Goal: Task Accomplishment & Management: Manage account settings

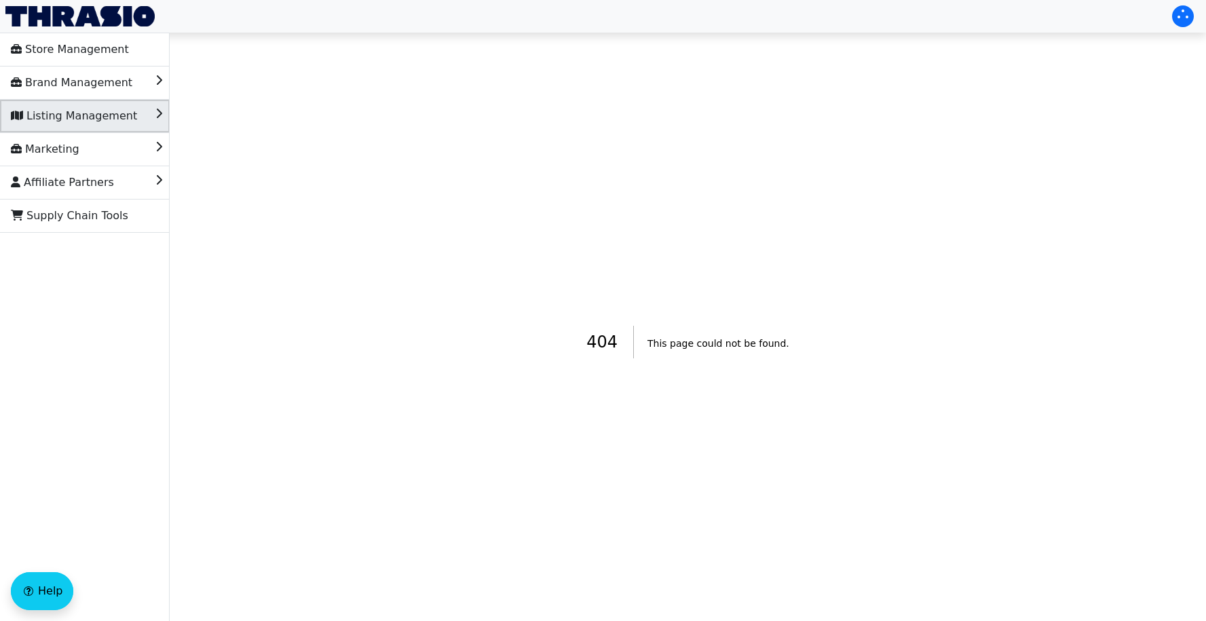
click at [81, 112] on span "Listing Management" at bounding box center [74, 116] width 126 height 22
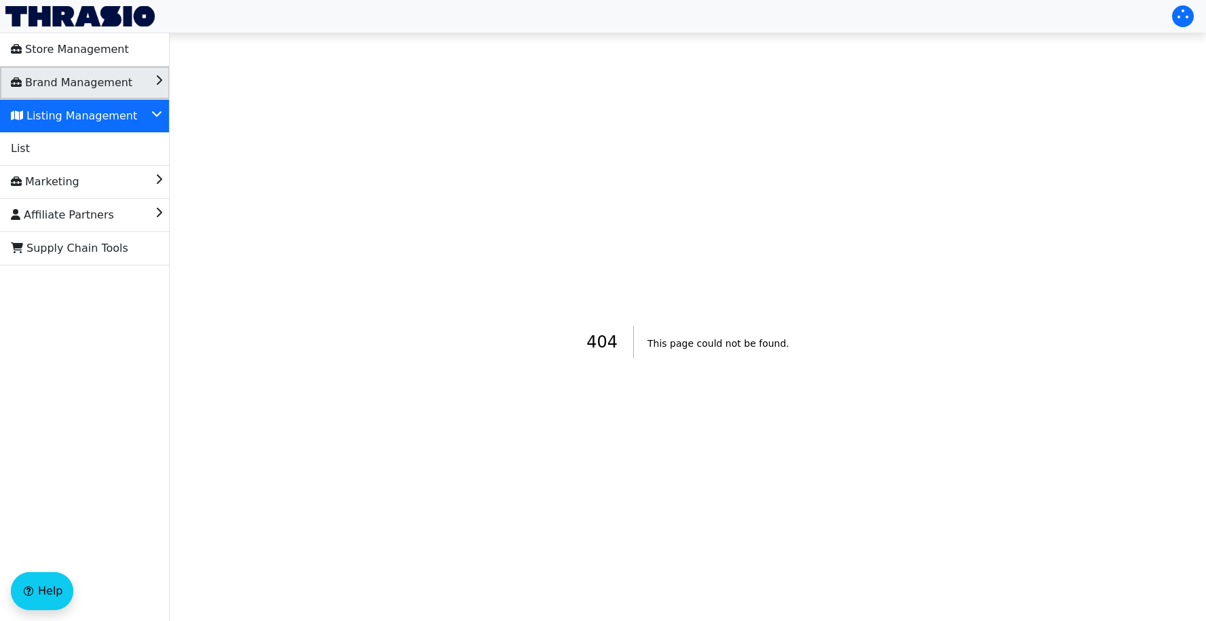
click at [64, 73] on span "Brand Management" at bounding box center [71, 83] width 121 height 22
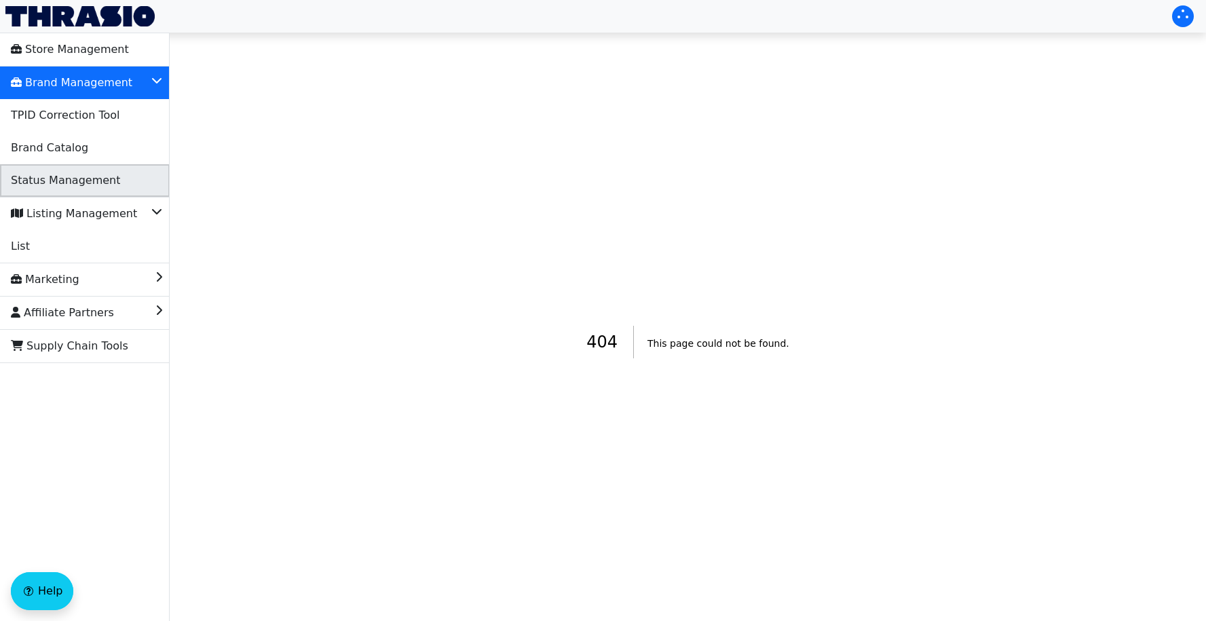
click at [58, 178] on span "Status Management" at bounding box center [65, 181] width 109 height 22
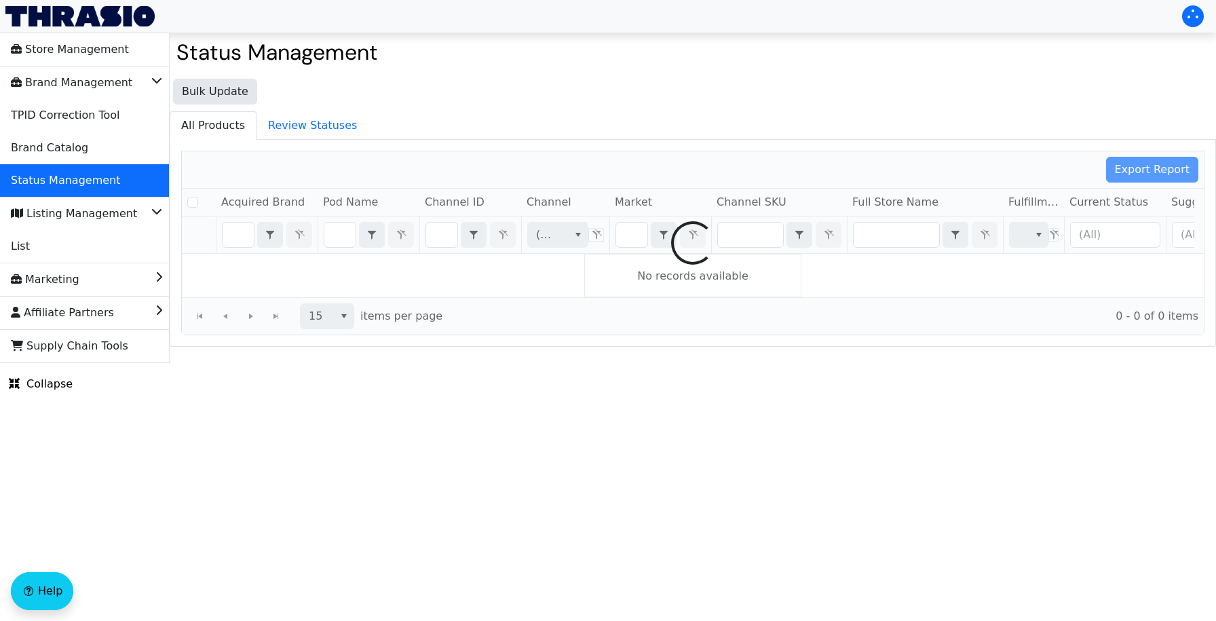
checkbox input "false"
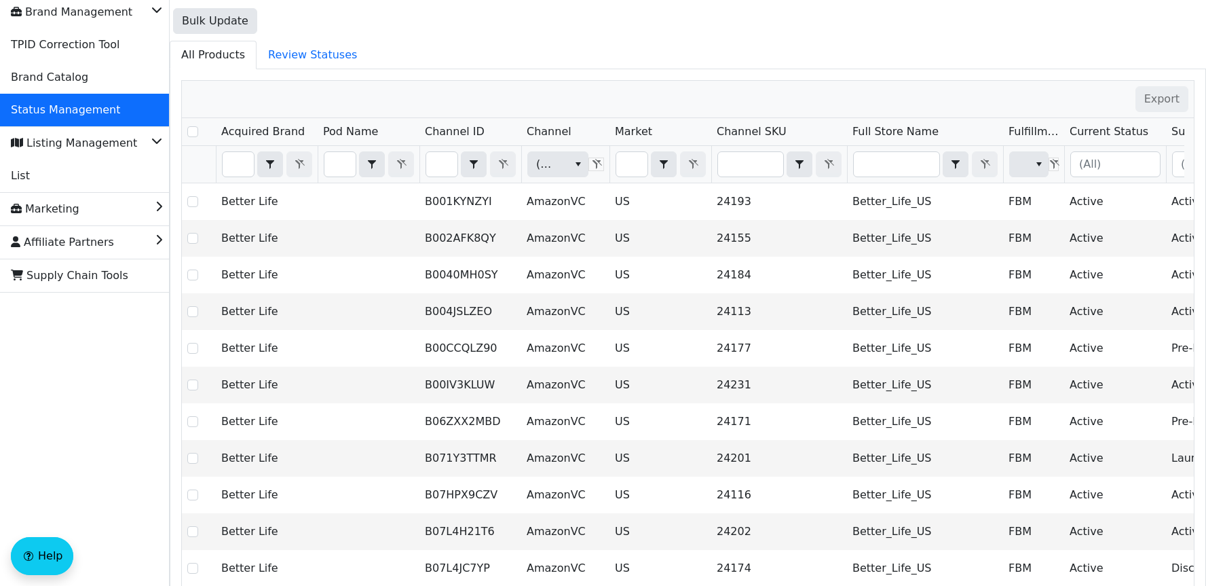
scroll to position [77, 0]
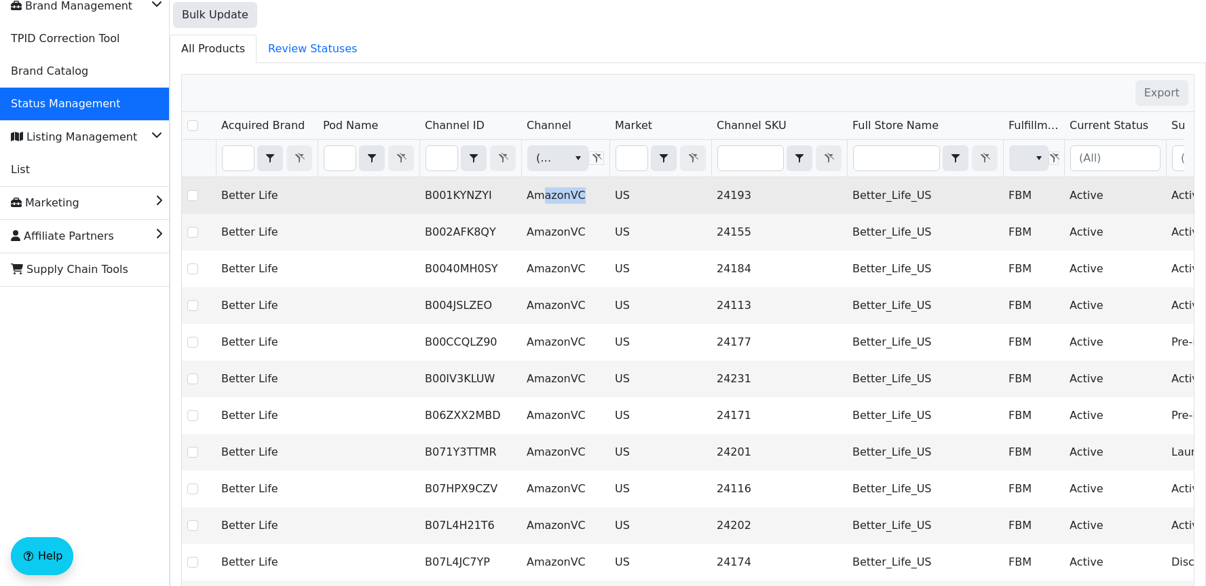
drag, startPoint x: 541, startPoint y: 197, endPoint x: 582, endPoint y: 197, distance: 40.7
click at [582, 197] on td "AmazonVC" at bounding box center [565, 195] width 88 height 37
click at [554, 189] on td "AmazonVC" at bounding box center [565, 195] width 88 height 37
drag, startPoint x: 528, startPoint y: 200, endPoint x: 580, endPoint y: 199, distance: 52.3
click at [580, 199] on td "AmazonVC" at bounding box center [565, 195] width 88 height 37
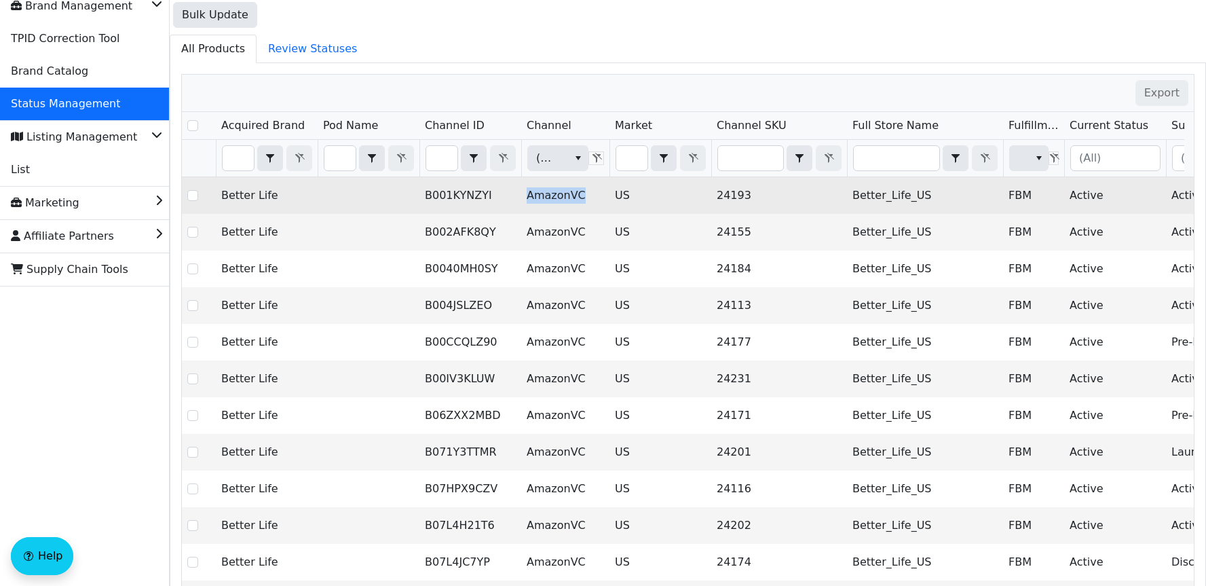
click at [594, 199] on td "AmazonVC" at bounding box center [565, 195] width 88 height 37
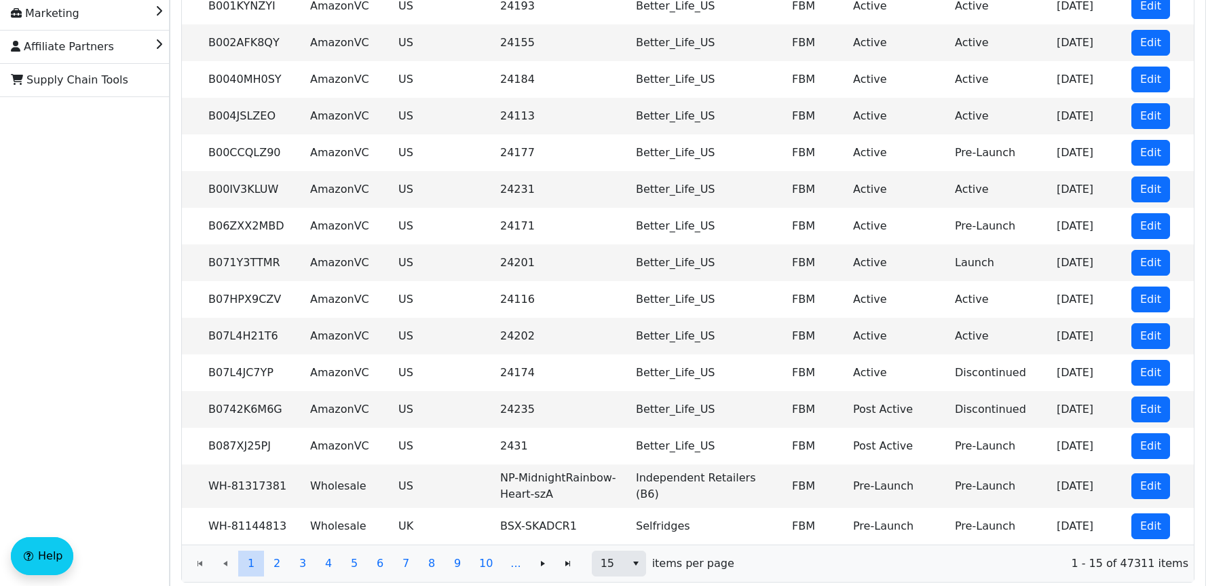
scroll to position [0, 0]
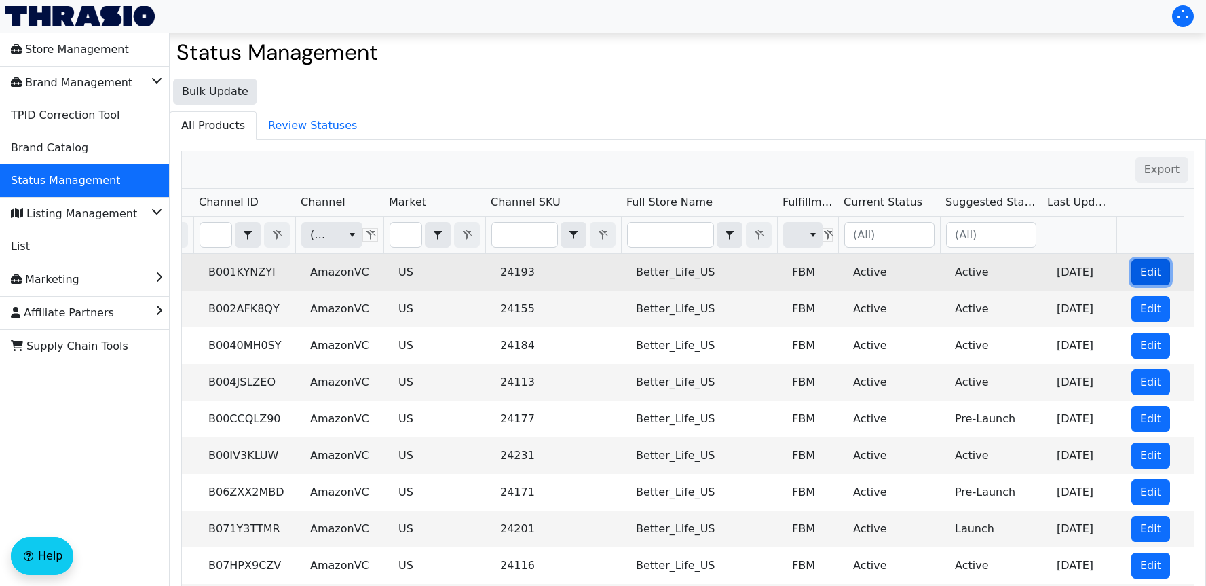
click at [1140, 273] on span "Edit" at bounding box center [1150, 272] width 21 height 16
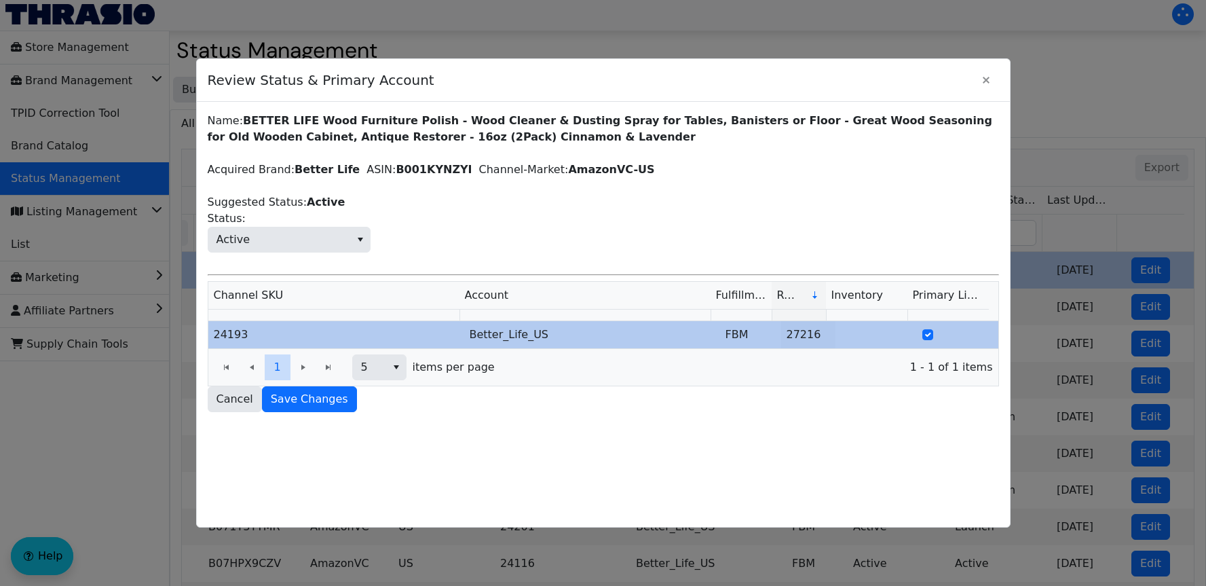
scroll to position [3, 0]
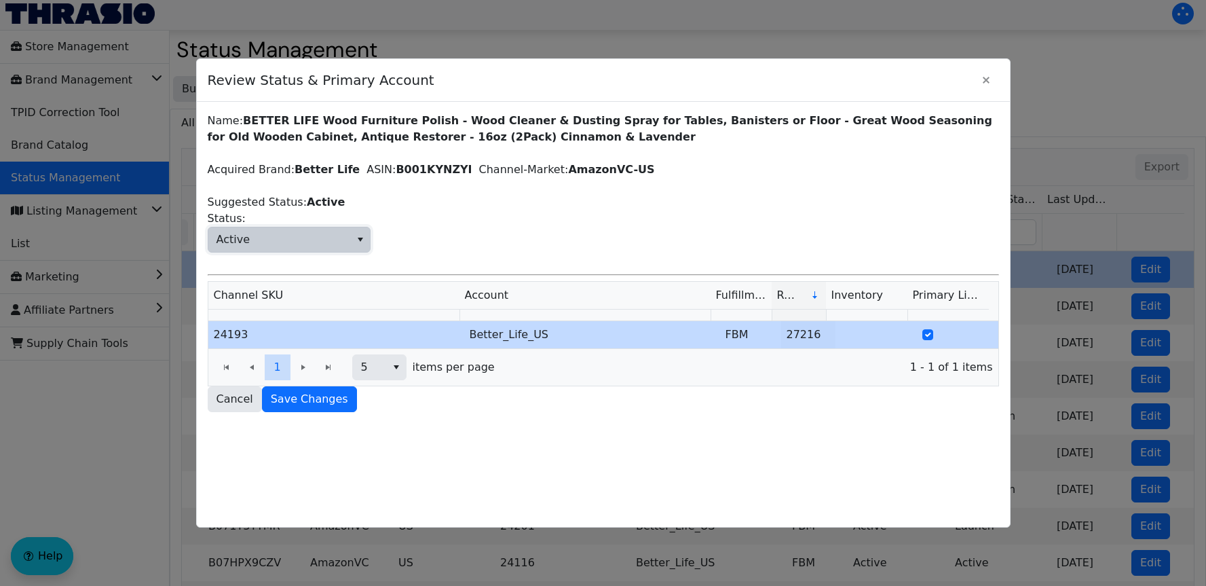
click at [348, 233] on span "Active" at bounding box center [279, 239] width 142 height 24
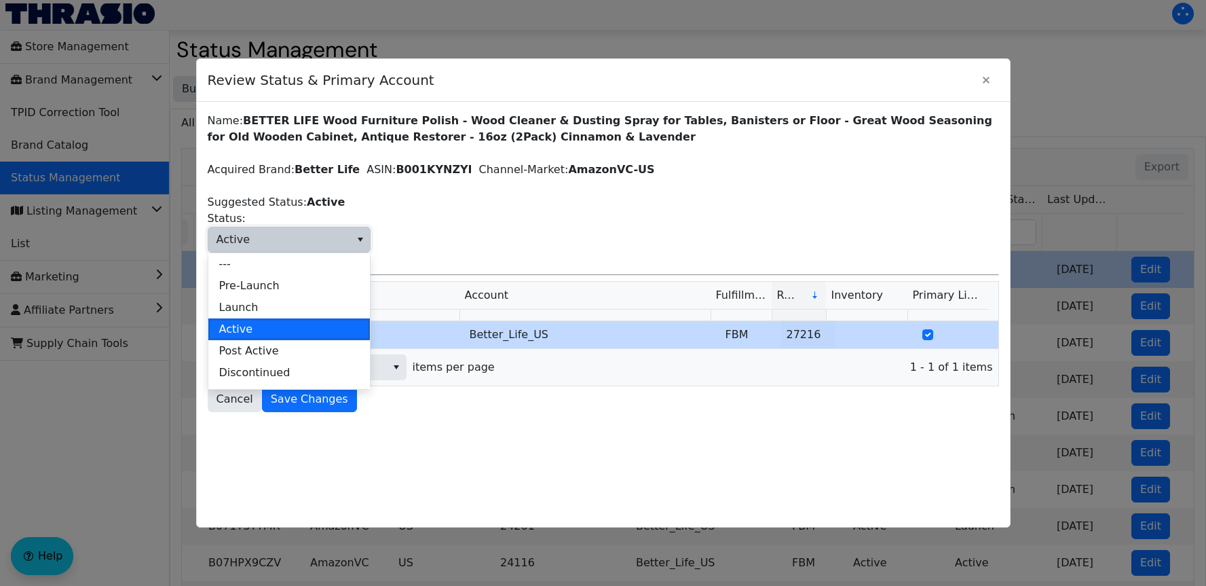
click at [489, 221] on span "Active Status:" at bounding box center [603, 231] width 791 height 42
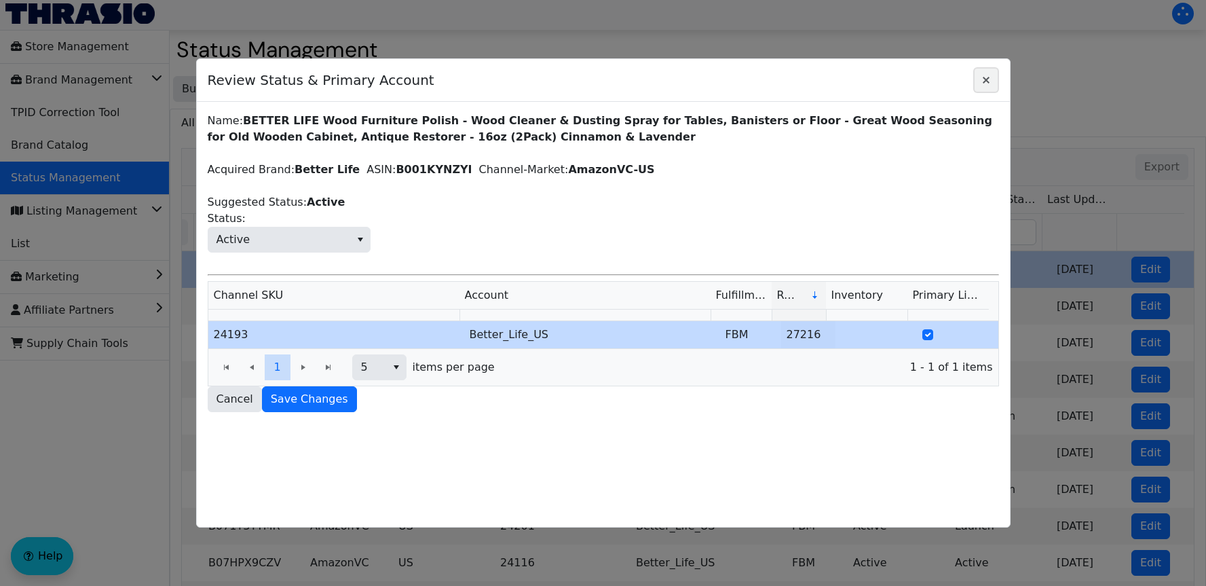
click at [978, 82] on icon "Close" at bounding box center [986, 80] width 16 height 11
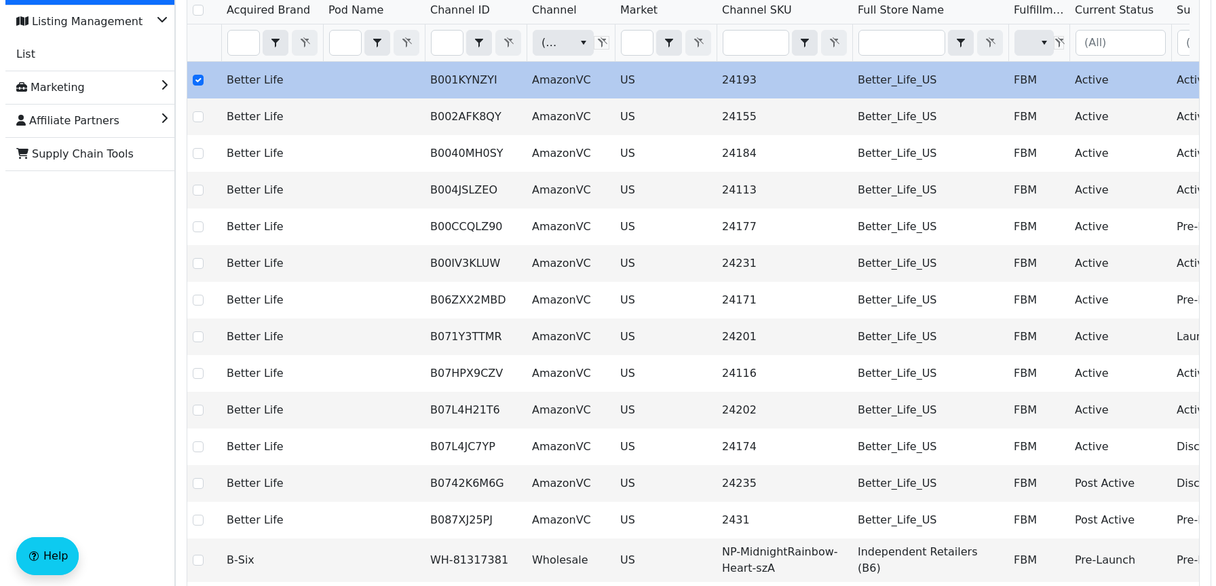
scroll to position [0, 0]
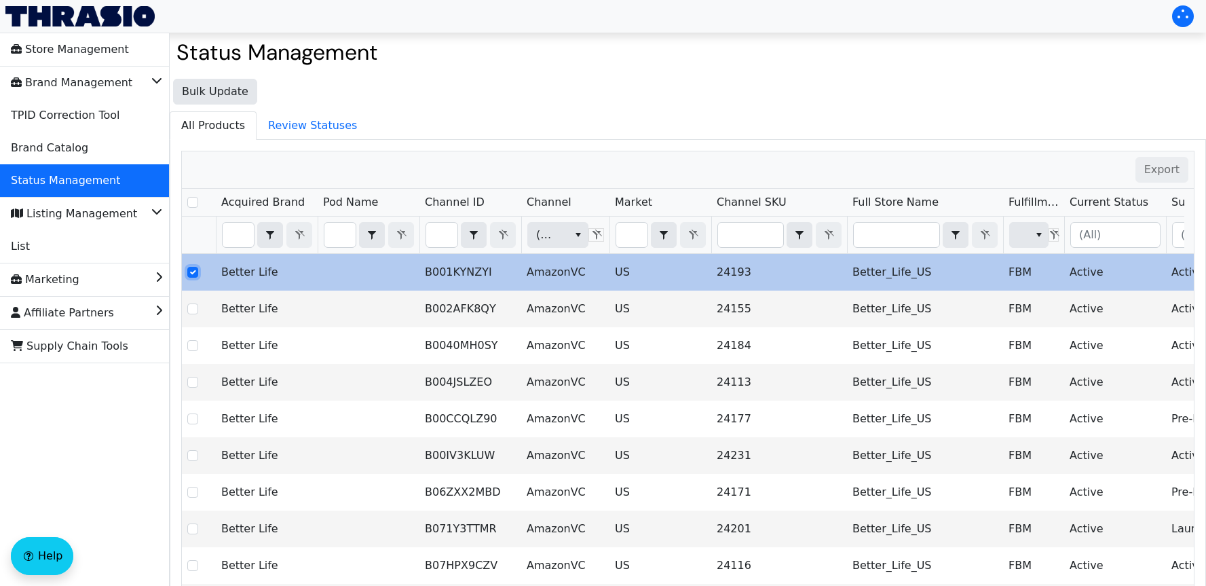
click at [190, 273] on input "Select Row" at bounding box center [192, 272] width 11 height 11
checkbox input "false"
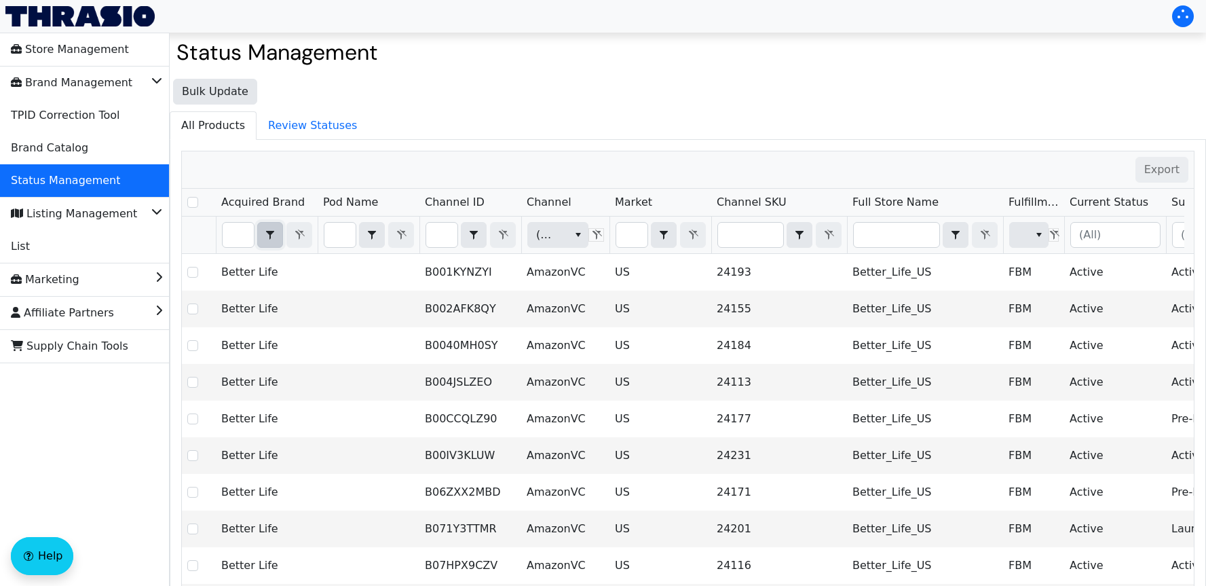
click at [271, 235] on icon "select" at bounding box center [270, 235] width 8 height 9
click at [245, 224] on input "Filter" at bounding box center [238, 235] width 31 height 24
type input "N"
checkbox input "true"
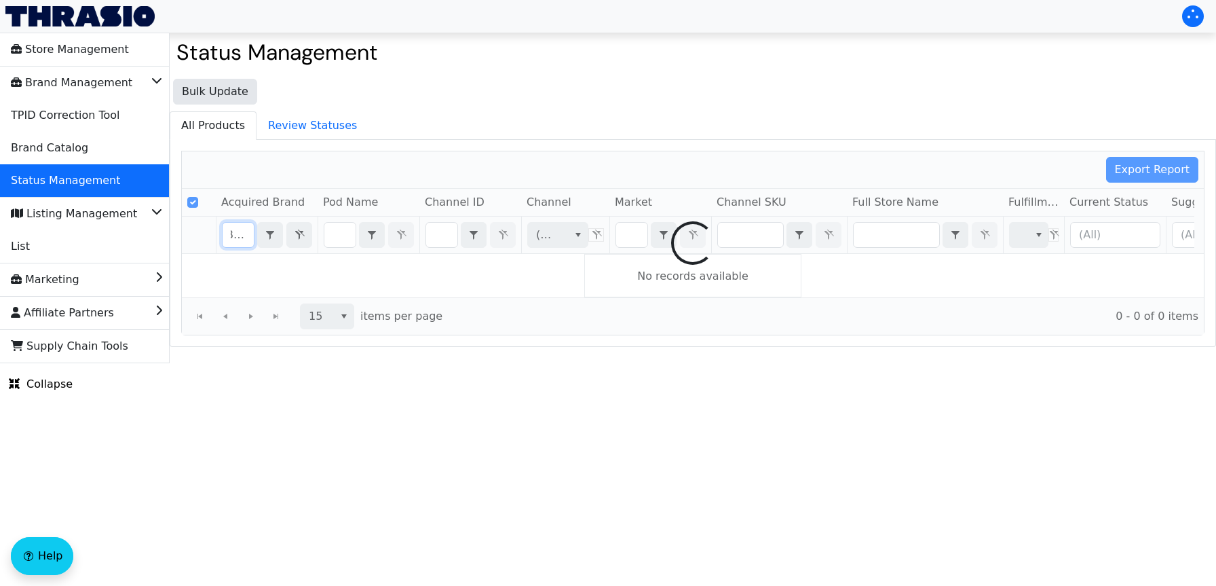
type input "[PERSON_NAME]"
checkbox input "true"
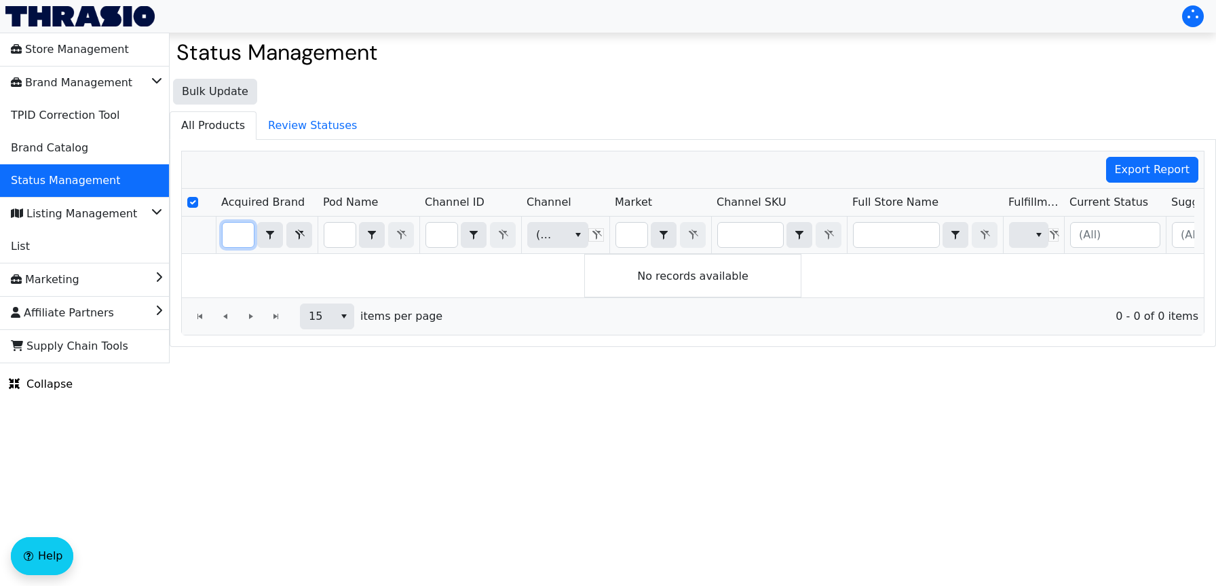
click at [247, 240] on input "BetterLife" at bounding box center [238, 235] width 31 height 24
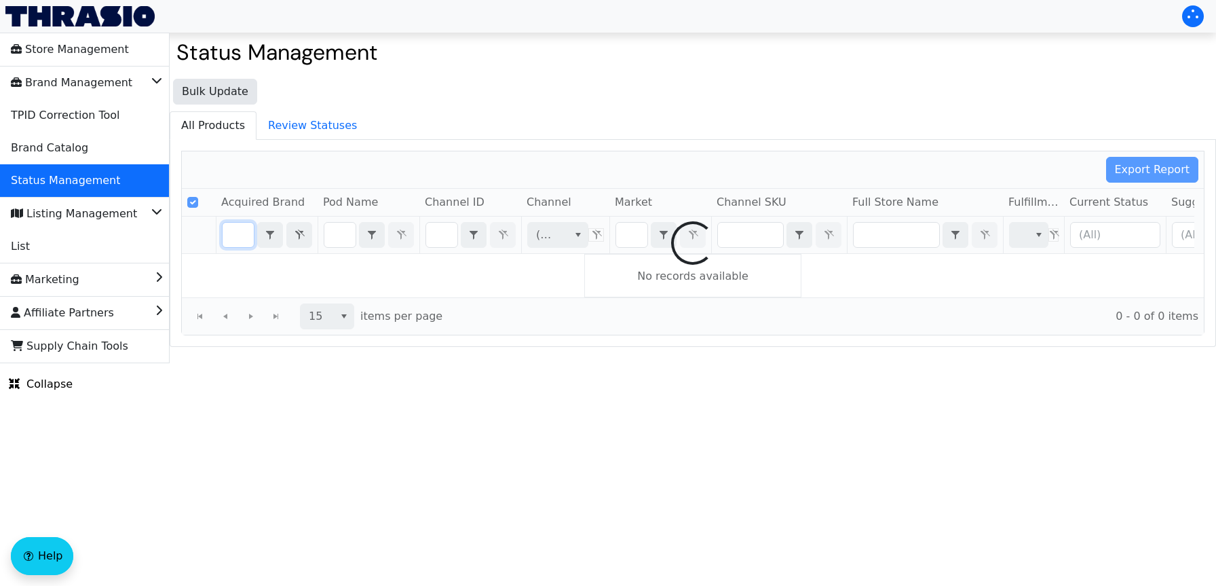
scroll to position [0, 33]
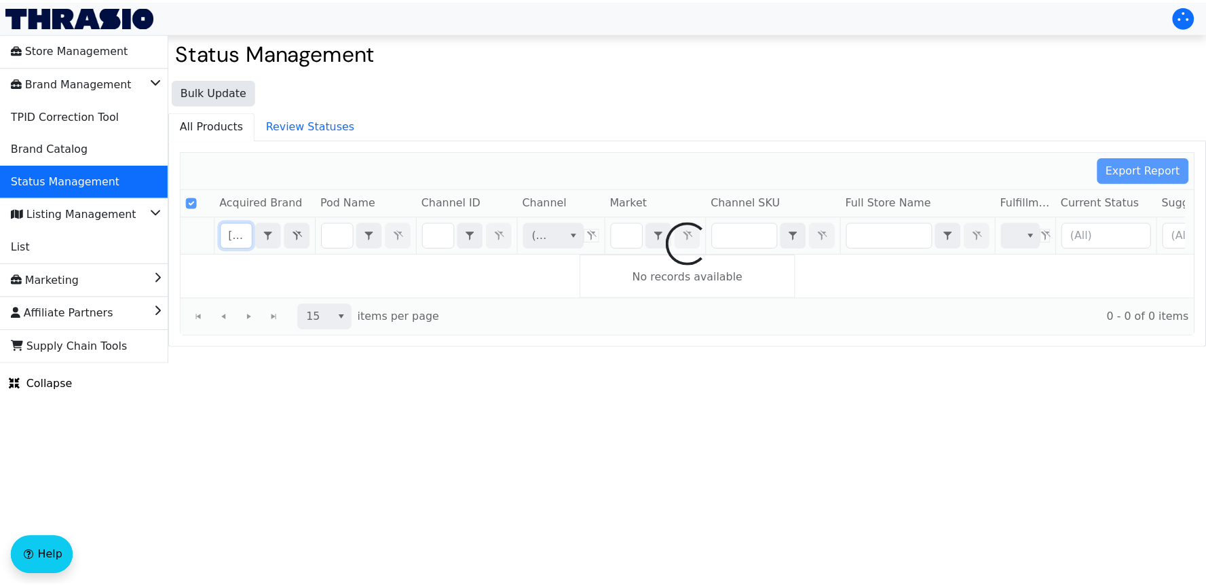
scroll to position [0, 14]
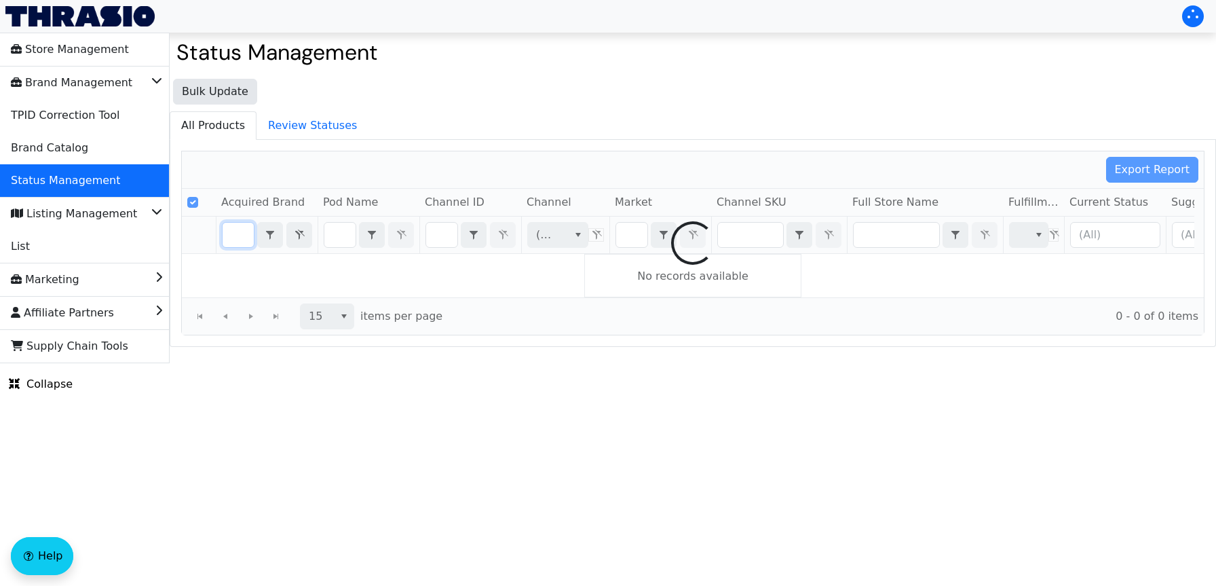
type input "Better"
checkbox input "false"
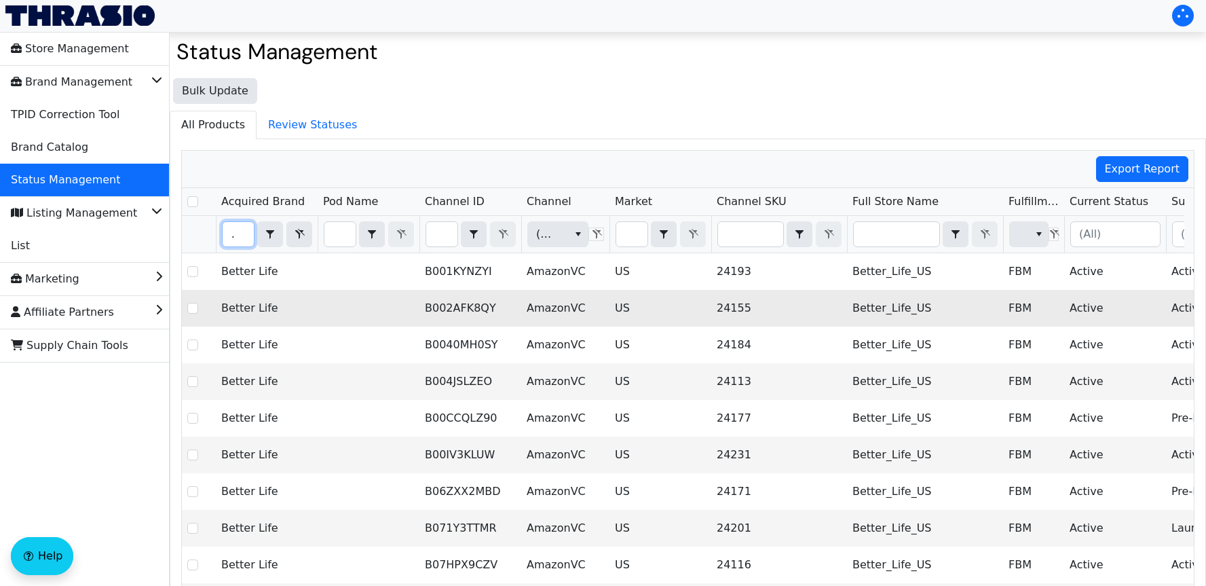
scroll to position [0, 0]
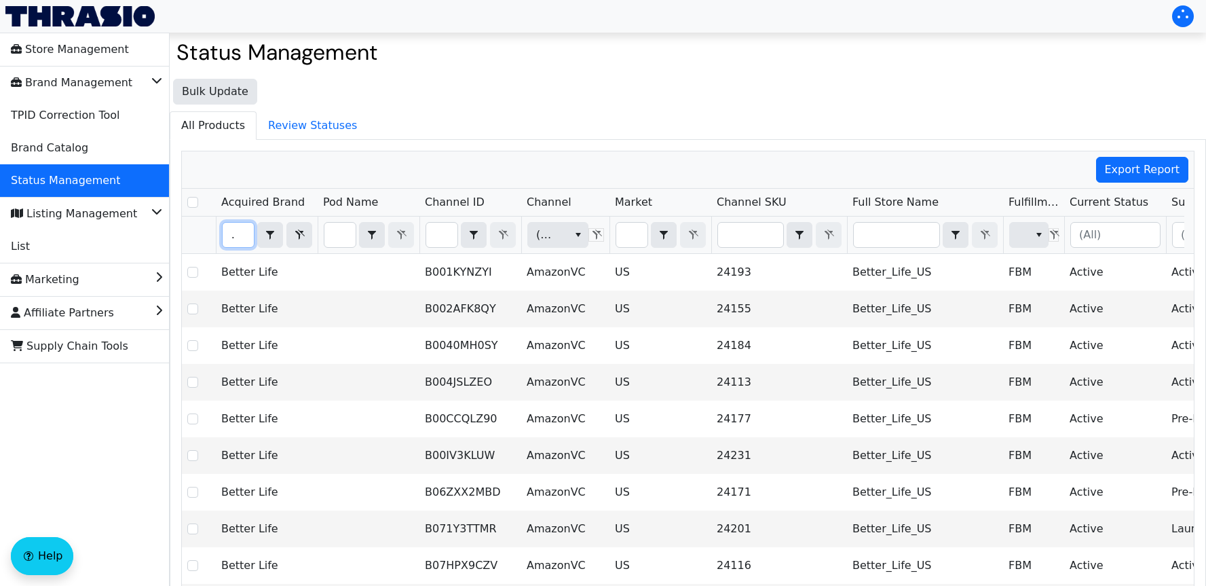
type input "Better"
click at [1106, 227] on input "Filter" at bounding box center [1115, 235] width 89 height 24
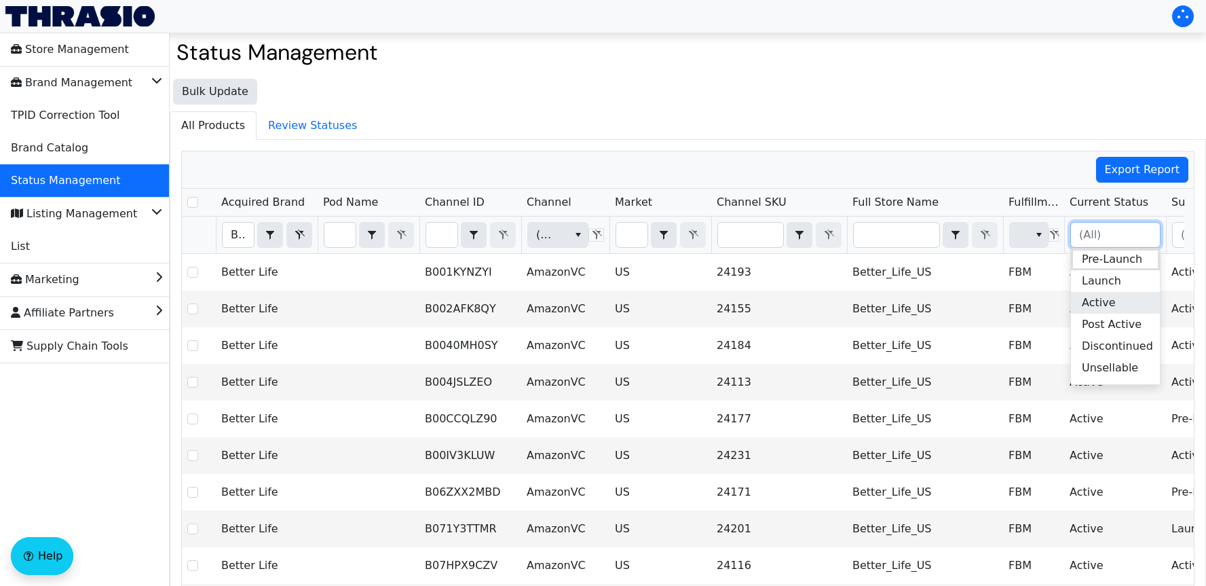
click at [1114, 314] on li "Active" at bounding box center [1115, 303] width 89 height 22
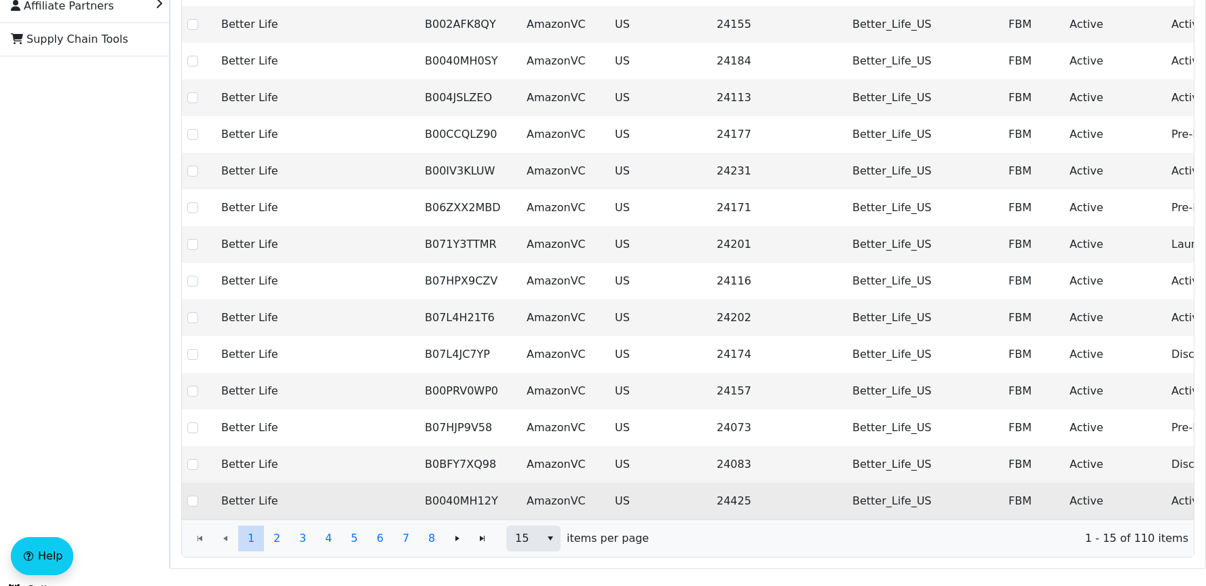
scroll to position [334, 0]
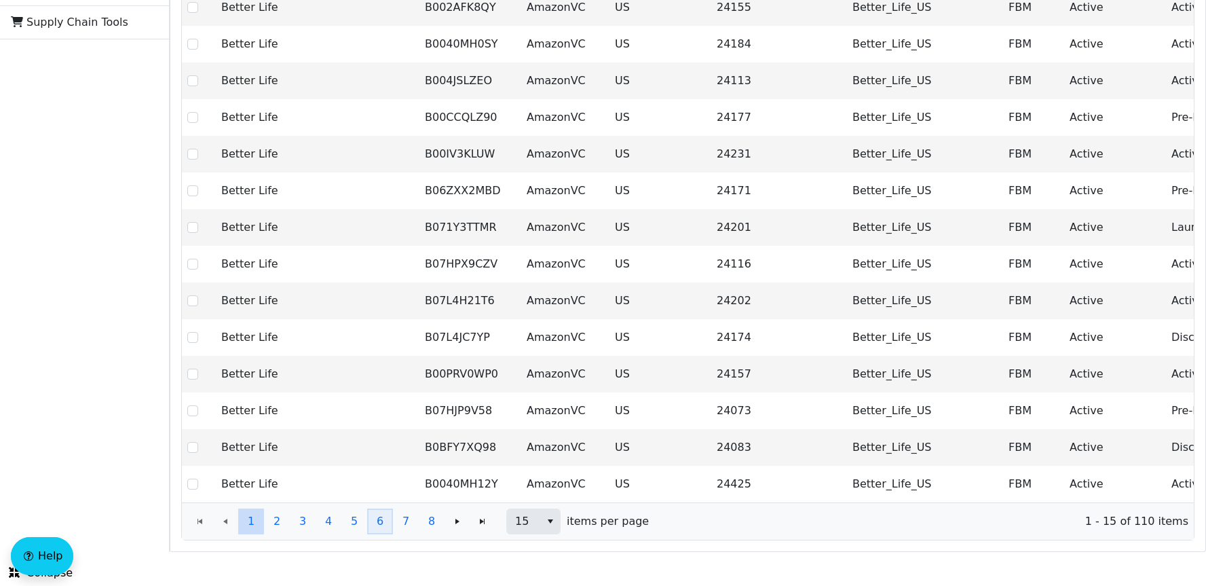
click at [377, 525] on span "6" at bounding box center [380, 521] width 7 height 16
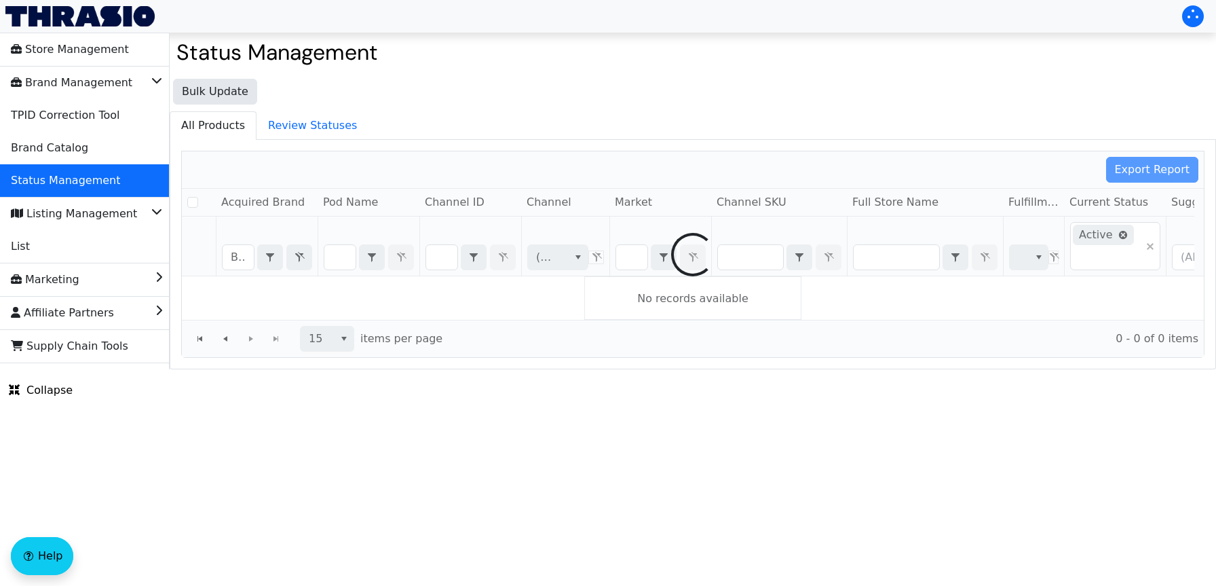
checkbox input "false"
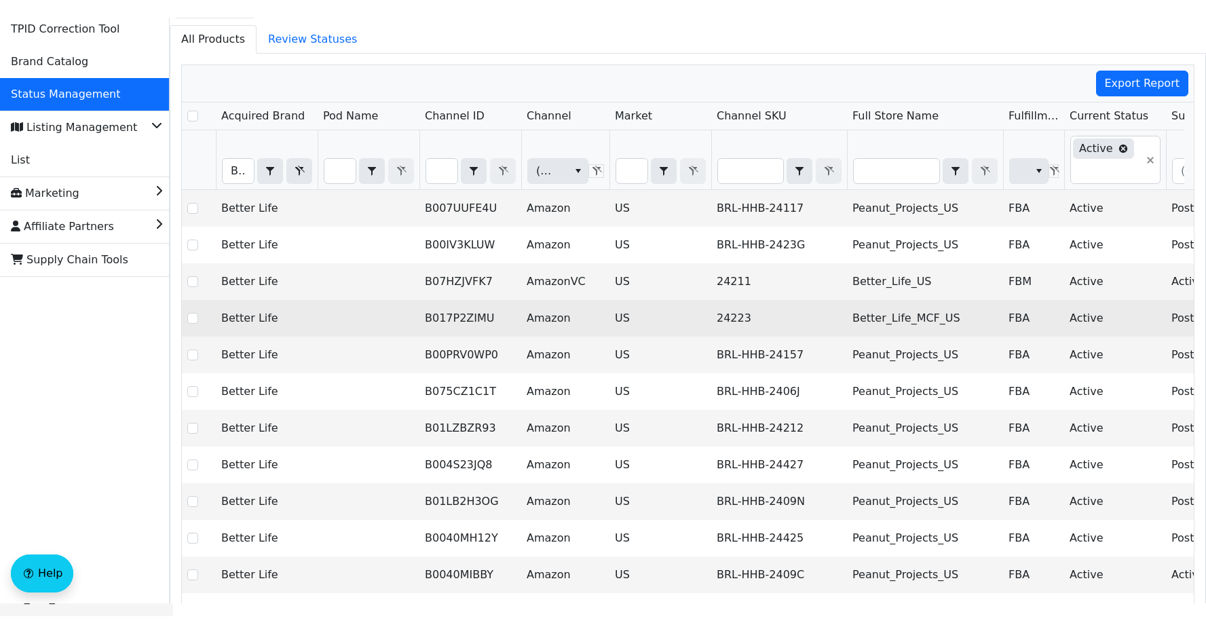
scroll to position [54, 0]
